Goal: Task Accomplishment & Management: Manage account settings

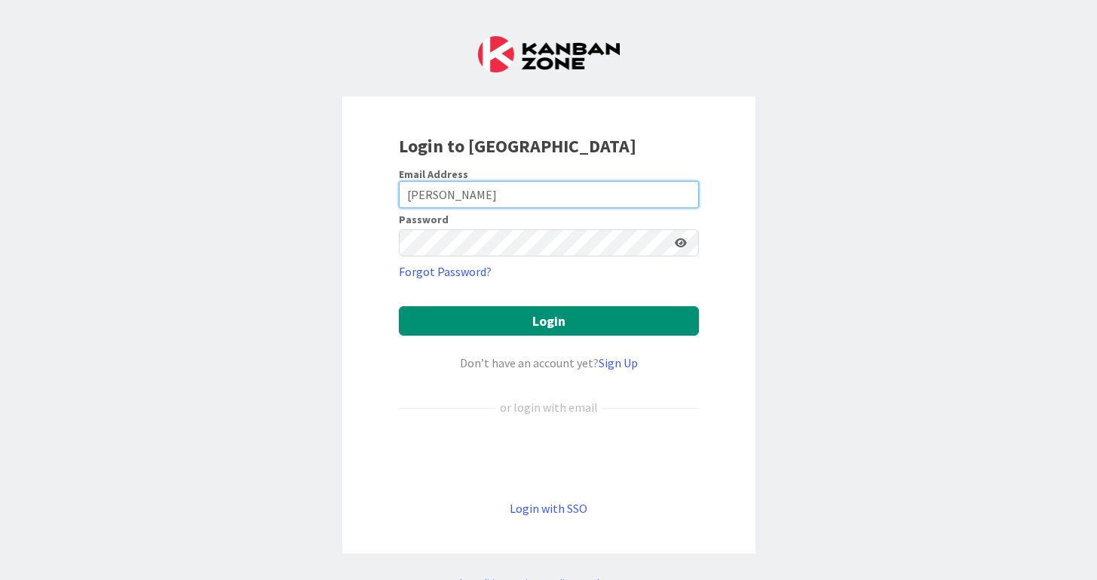
click at [467, 186] on input "[PERSON_NAME]" at bounding box center [549, 194] width 300 height 27
click at [463, 195] on input "[PERSON_NAME]" at bounding box center [549, 194] width 300 height 27
type input "[PERSON_NAME][EMAIL_ADDRESS][PERSON_NAME][DOMAIN_NAME]"
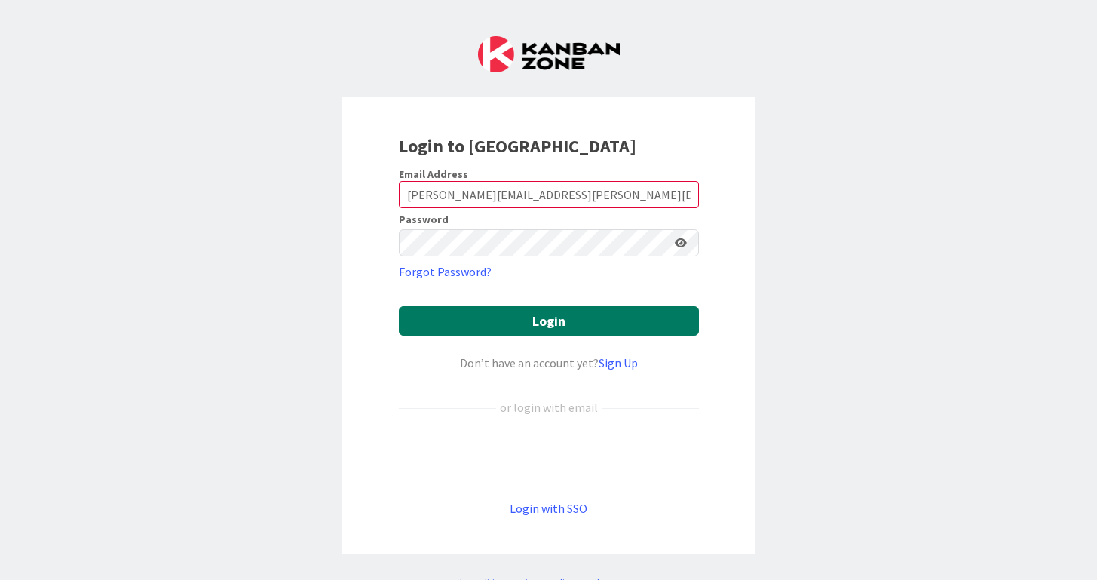
click at [540, 319] on button "Login" at bounding box center [549, 320] width 300 height 29
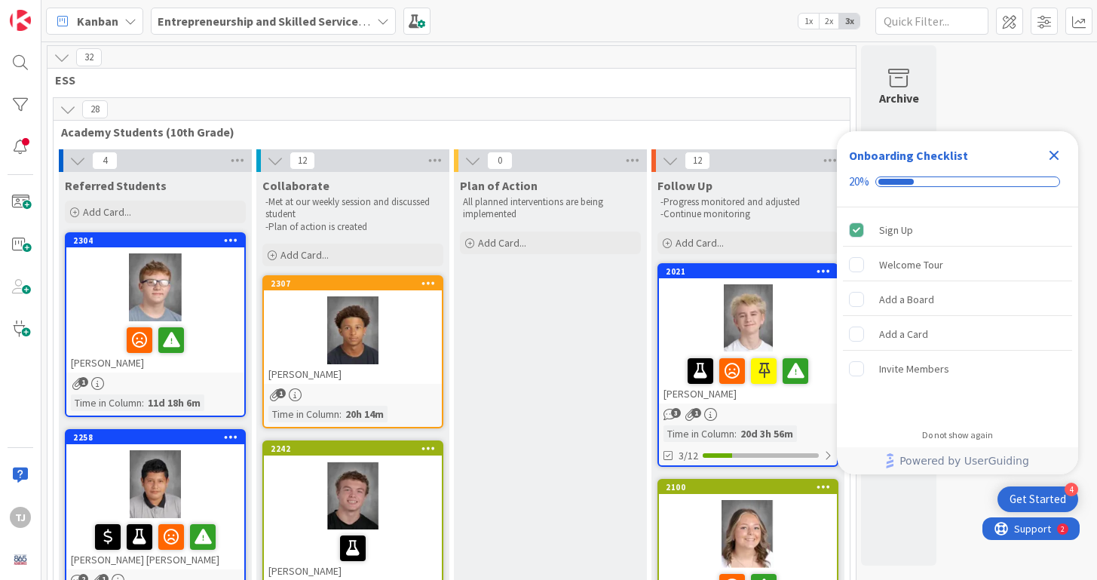
click at [1061, 156] on icon "Close Checklist" at bounding box center [1054, 155] width 18 height 18
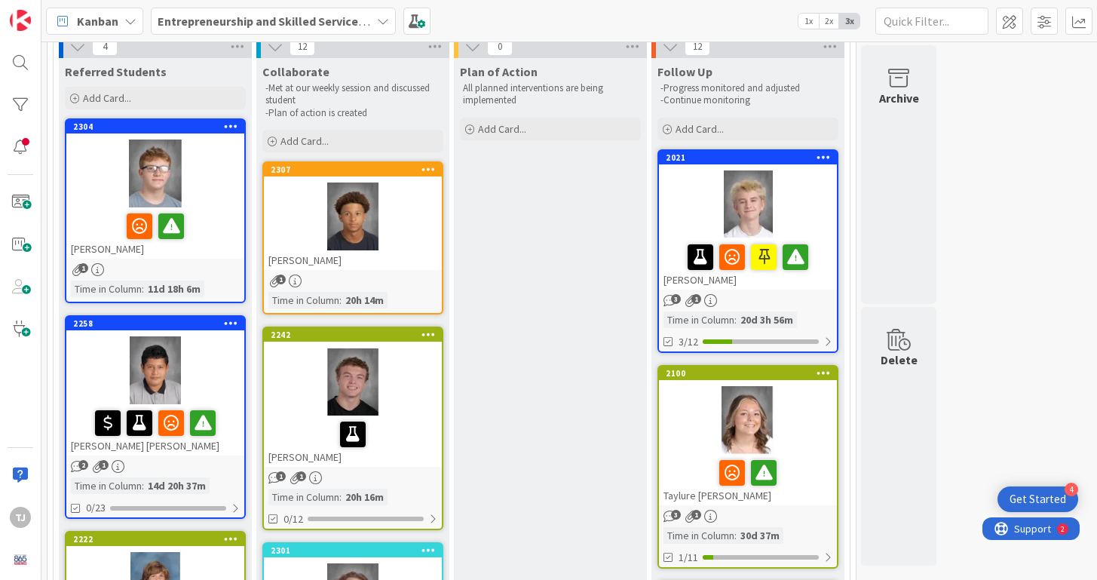
scroll to position [110, 0]
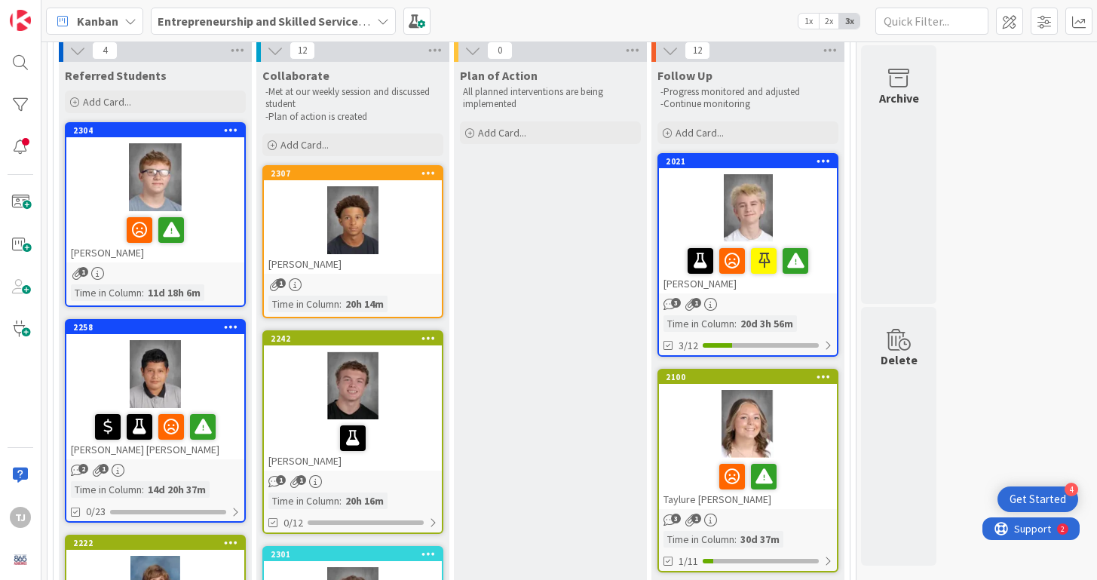
click at [218, 194] on div at bounding box center [155, 177] width 178 height 68
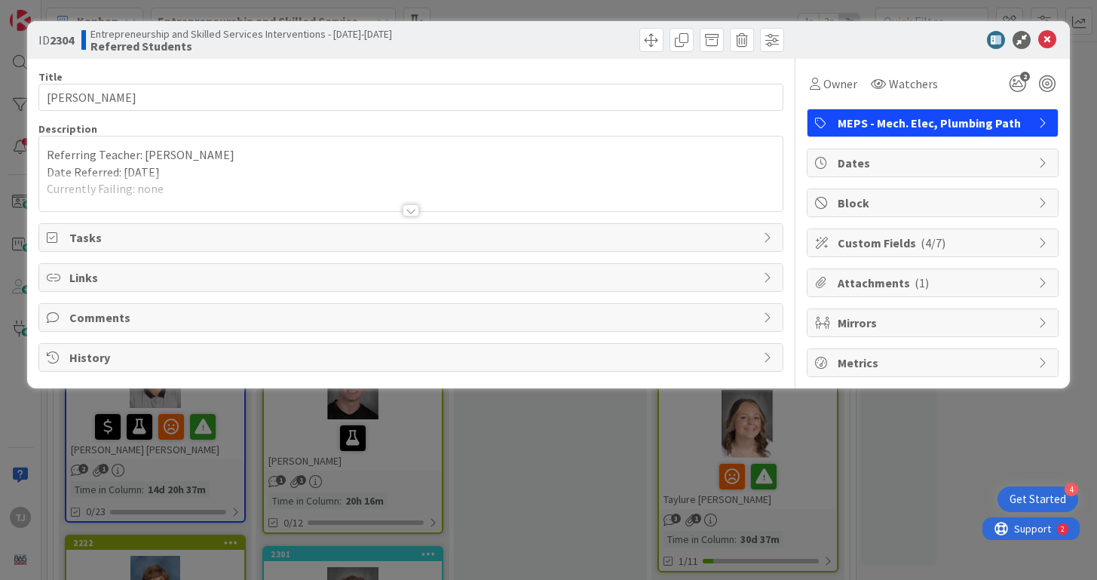
click at [362, 195] on div at bounding box center [410, 192] width 743 height 38
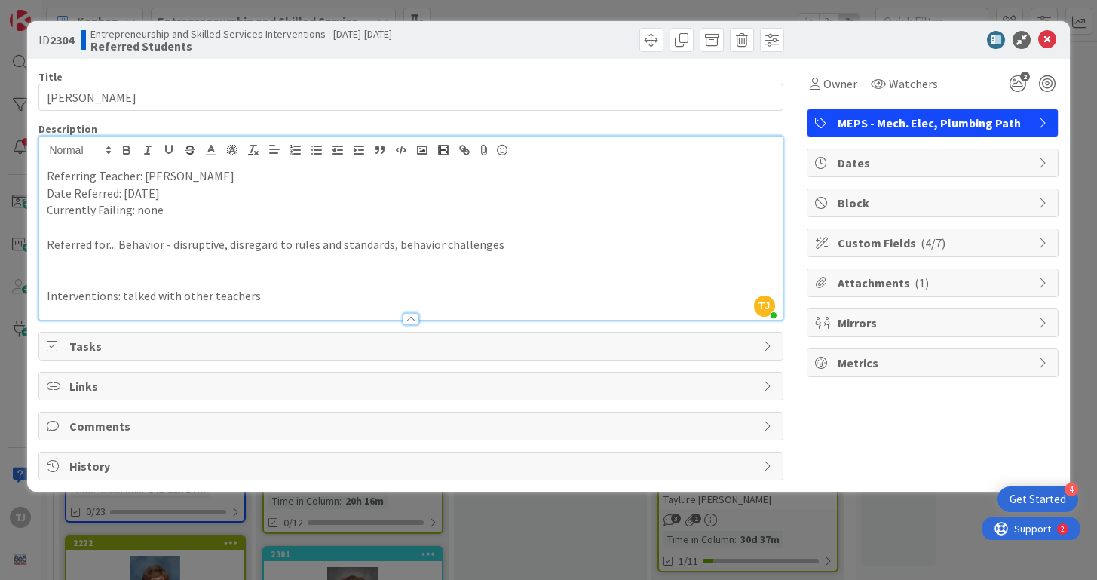
click at [314, 302] on p "Interventions: talked with other teachers" at bounding box center [411, 295] width 728 height 17
click at [1046, 39] on icon at bounding box center [1047, 40] width 18 height 18
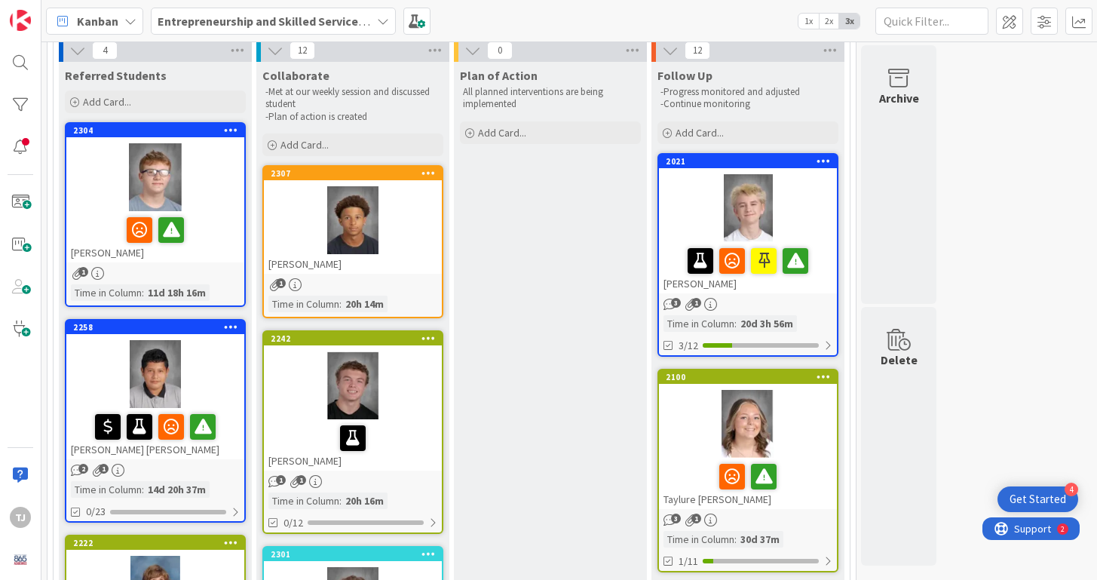
click at [223, 384] on div at bounding box center [155, 374] width 178 height 68
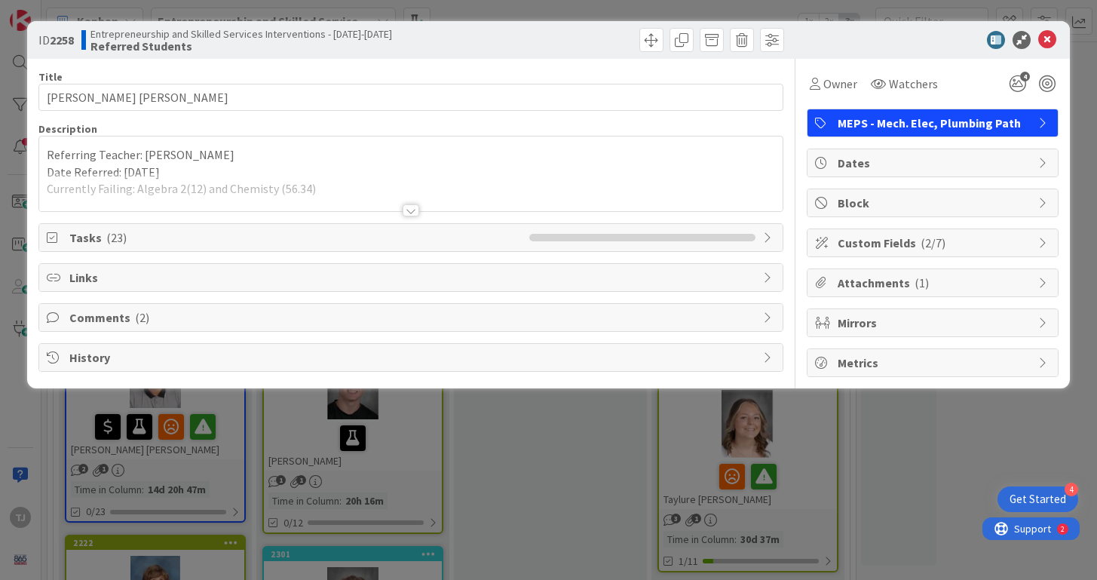
click at [404, 211] on div at bounding box center [411, 210] width 17 height 12
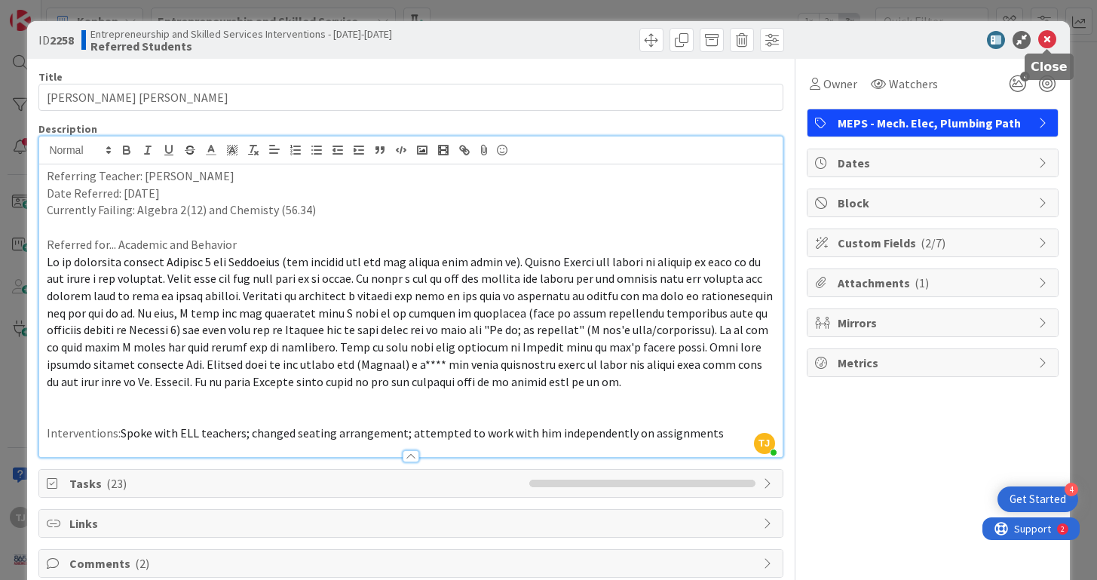
click at [1047, 41] on icon at bounding box center [1047, 40] width 18 height 18
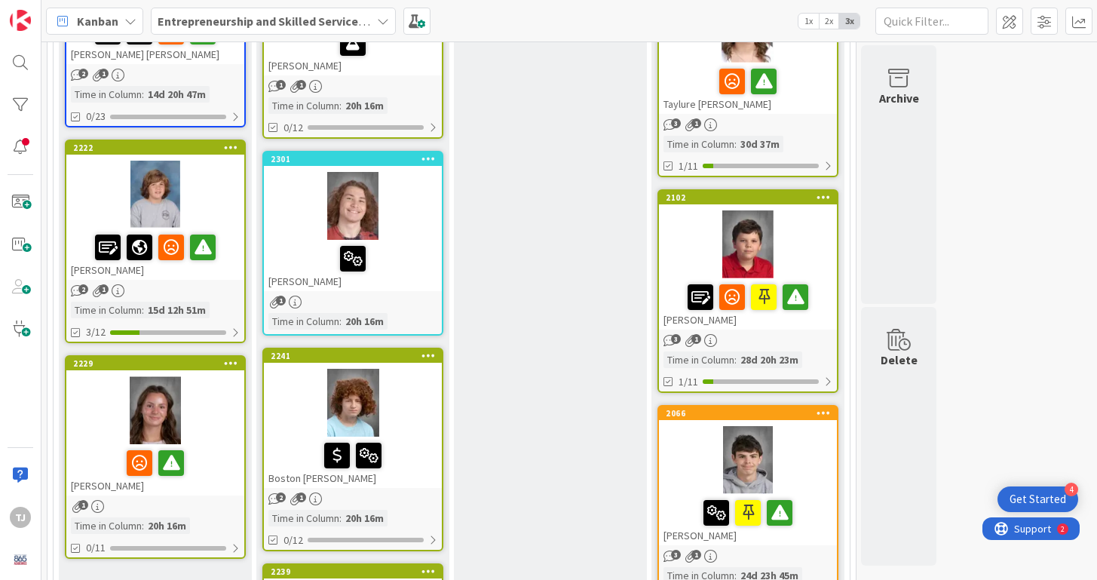
scroll to position [504, 0]
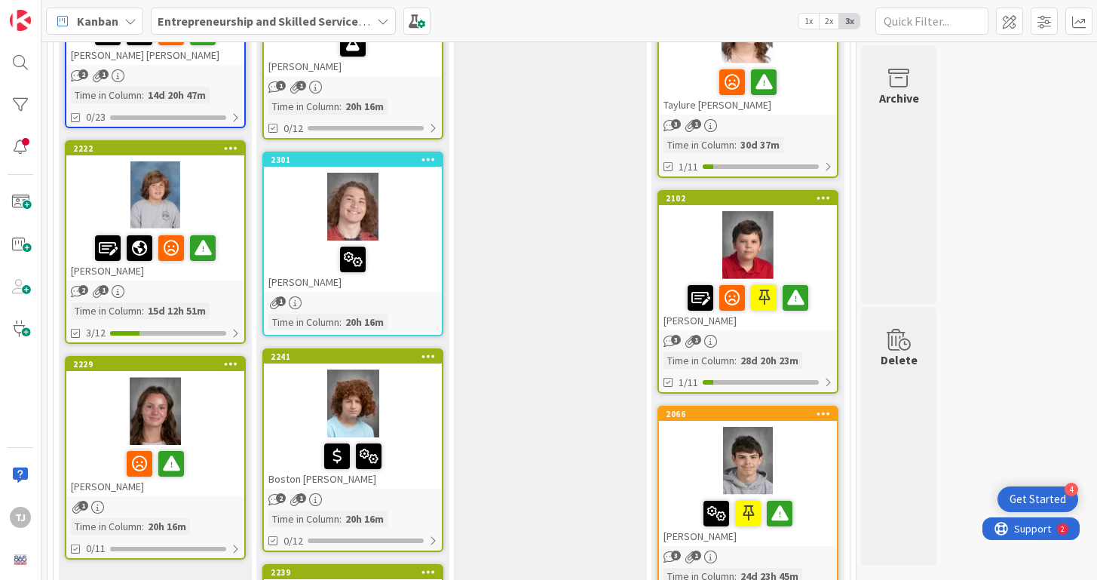
click at [215, 417] on div at bounding box center [155, 411] width 178 height 68
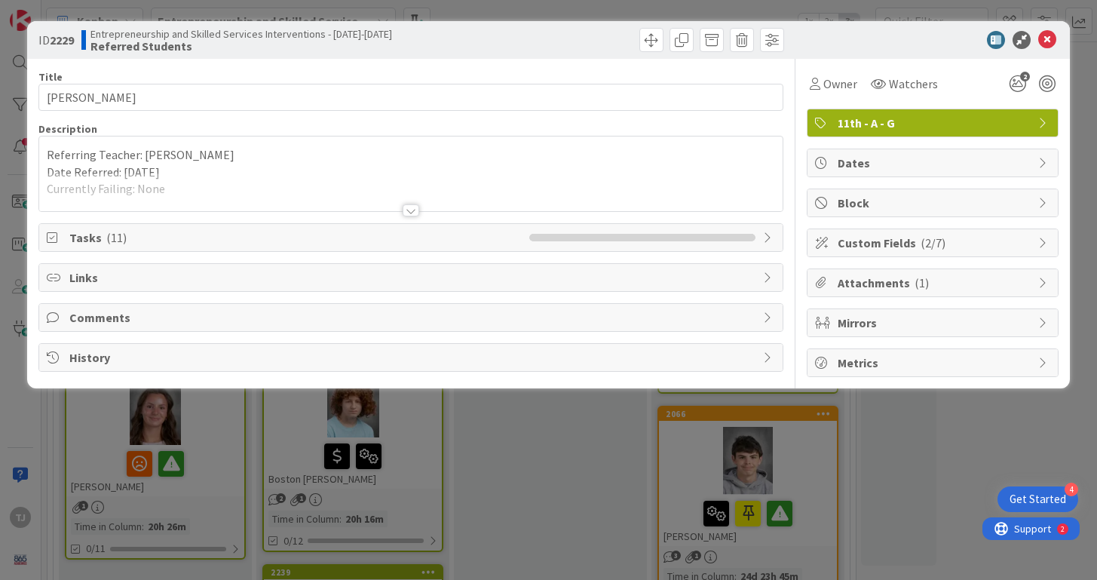
click at [396, 198] on div at bounding box center [410, 192] width 743 height 38
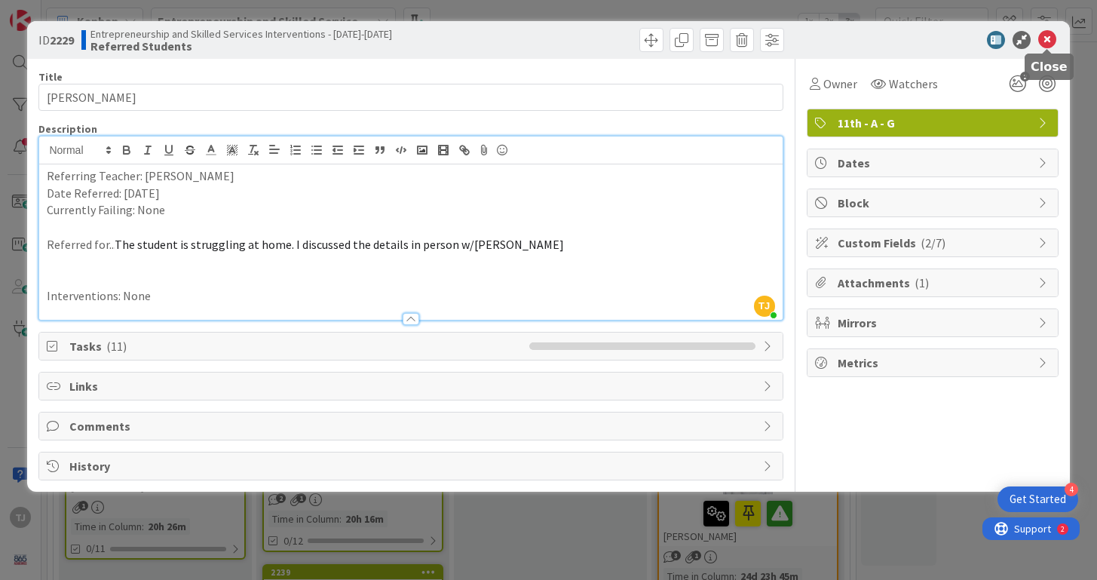
click at [1050, 36] on icon at bounding box center [1047, 40] width 18 height 18
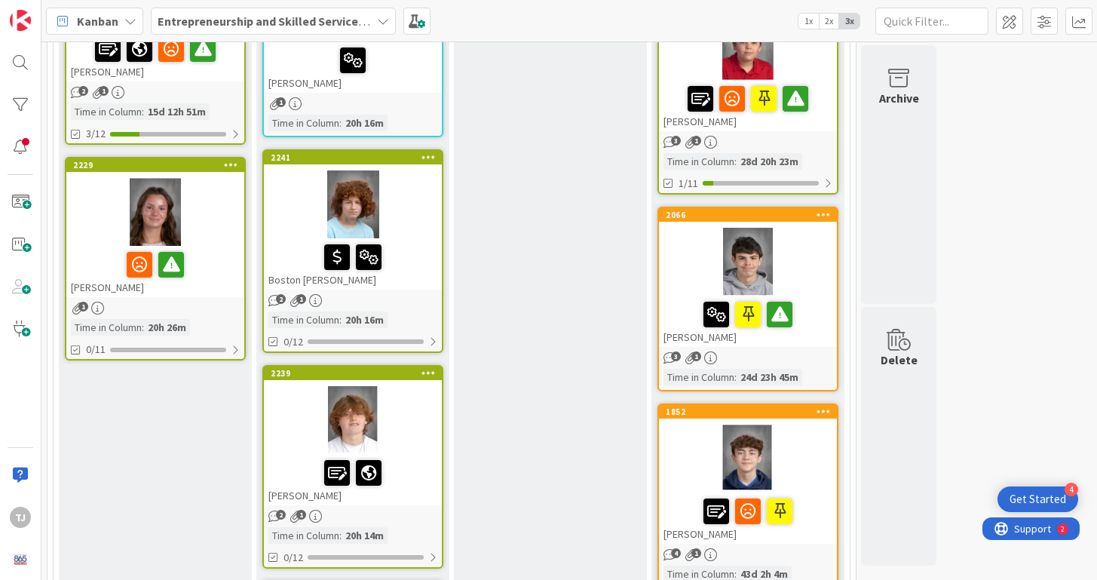
scroll to position [709, 0]
